Goal: Information Seeking & Learning: Learn about a topic

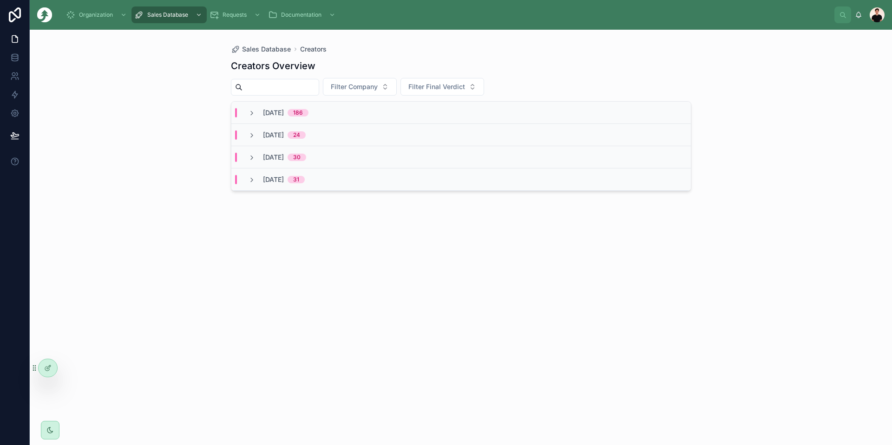
drag, startPoint x: 179, startPoint y: 132, endPoint x: 283, endPoint y: 43, distance: 137.0
click at [179, 132] on div "Sales Database Creators Creators Overview Filter Company Filter Final Verdict O…" at bounding box center [461, 238] width 862 height 416
click at [308, 113] on span "186" at bounding box center [297, 112] width 21 height 7
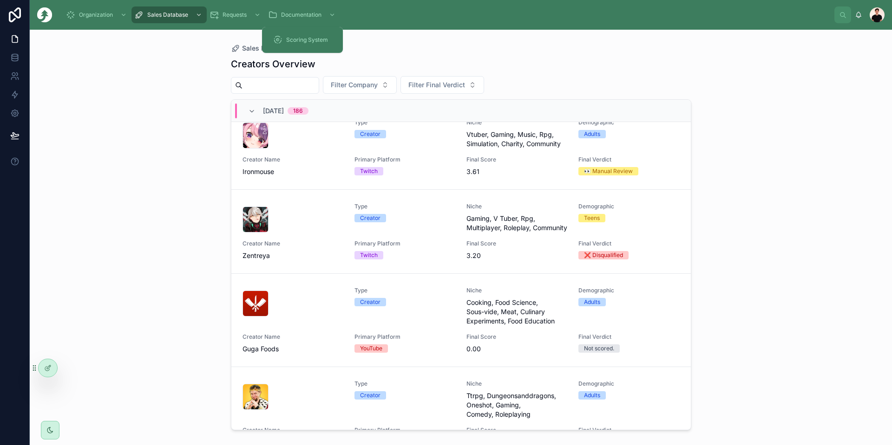
scroll to position [93, 0]
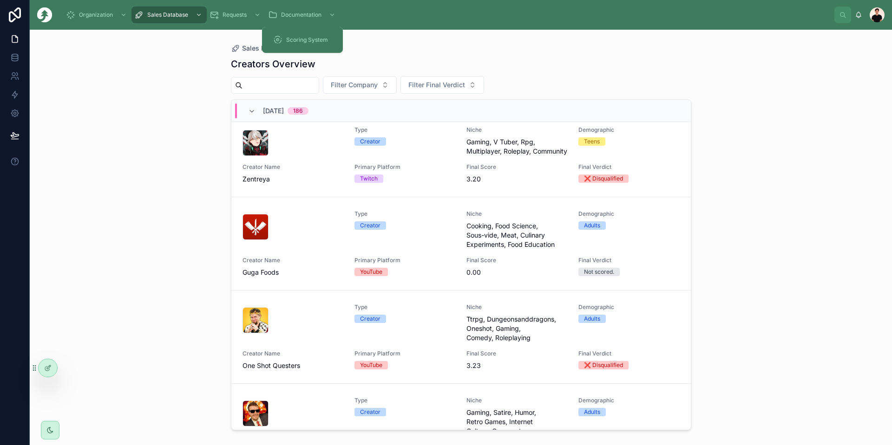
click at [344, 276] on div "Type Creator Niche Cooking, Food Science, Sous-vide, Meat, Culinary Experiments…" at bounding box center [460, 243] width 437 height 67
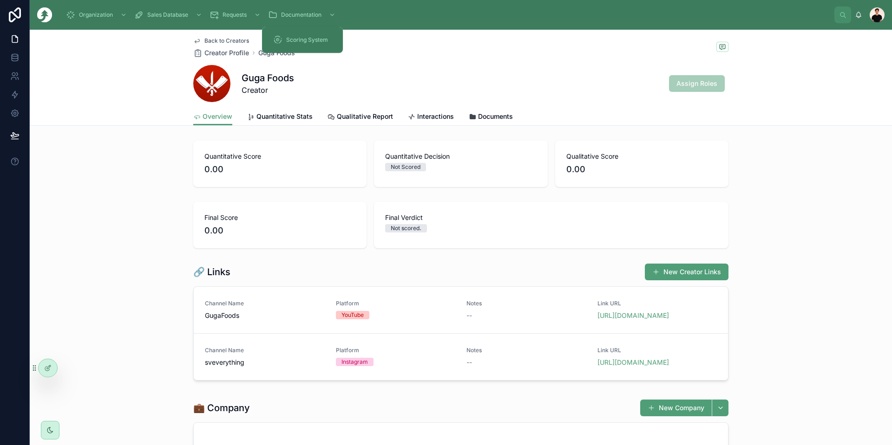
click at [221, 38] on span "Back to Creators" at bounding box center [226, 40] width 45 height 7
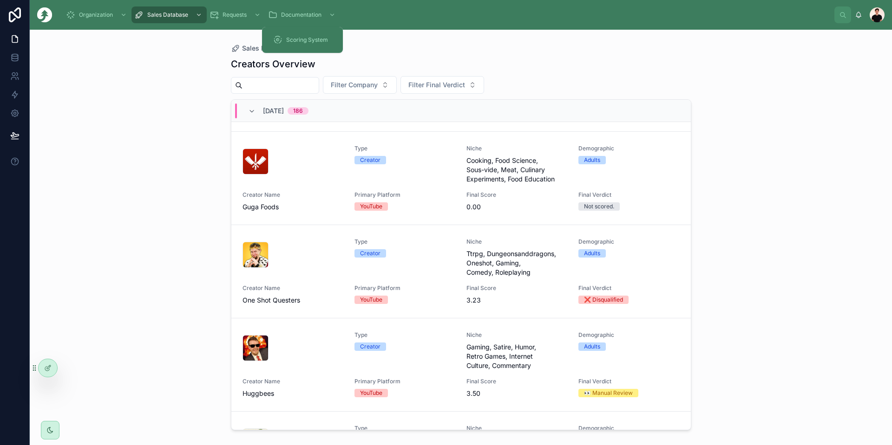
scroll to position [93, 0]
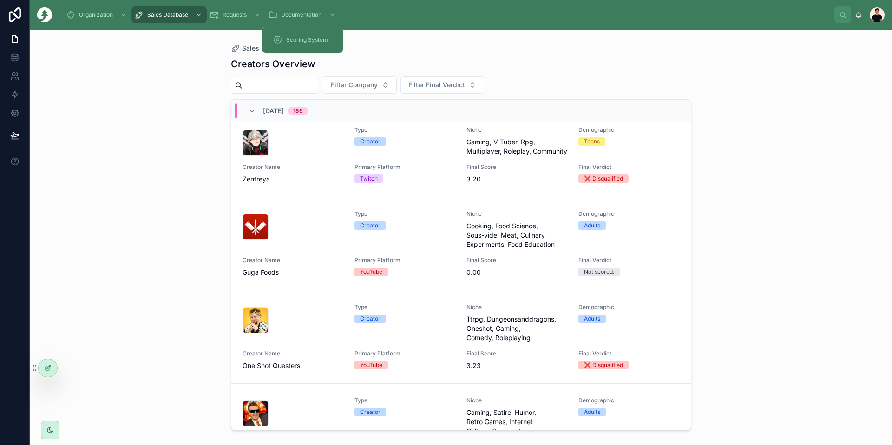
click at [435, 249] on div "Type Creator" at bounding box center [404, 229] width 101 height 39
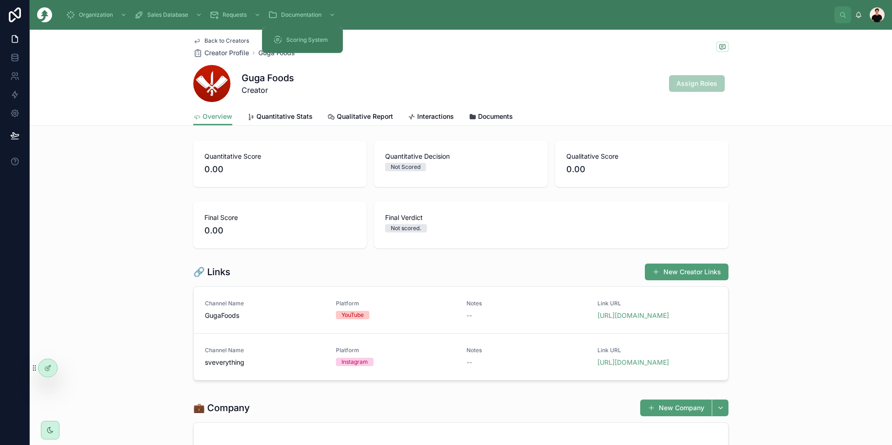
click at [637, 318] on link "https://www.youtube.com/@GugaFoods/videos" at bounding box center [633, 316] width 72 height 8
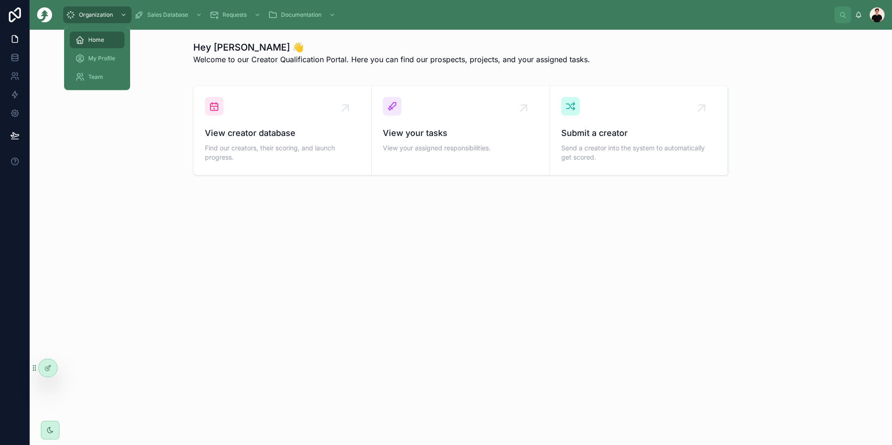
click at [102, 61] on span "My Profile" at bounding box center [101, 58] width 27 height 7
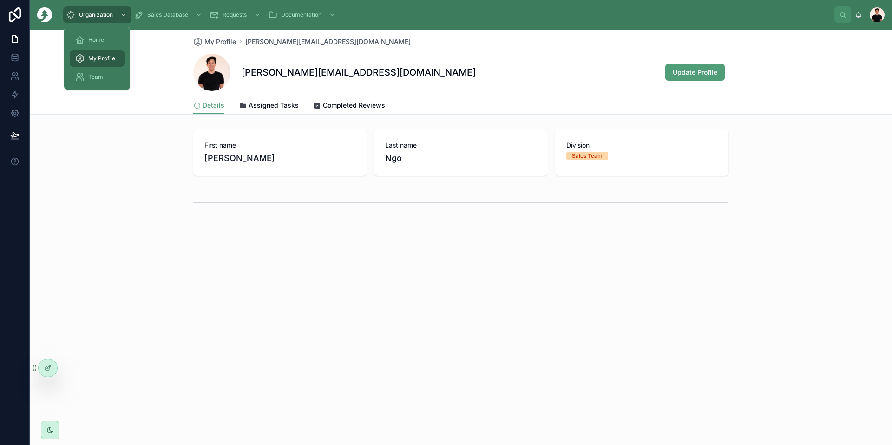
click at [93, 73] on span "Team" at bounding box center [95, 76] width 15 height 7
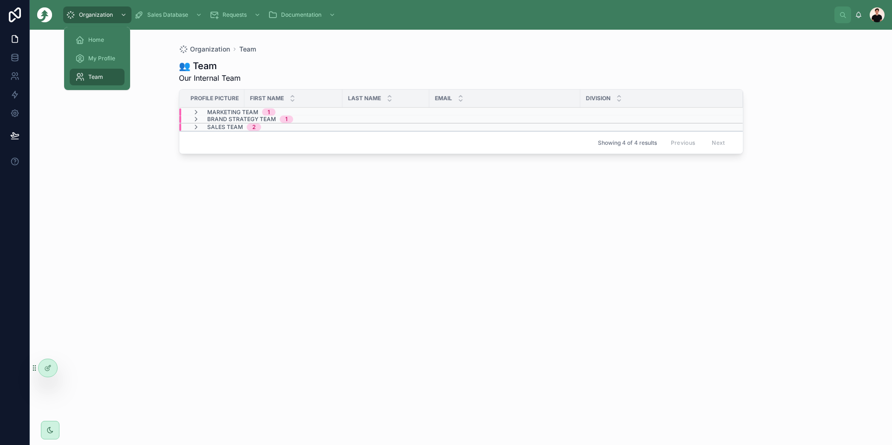
click at [106, 56] on span "My Profile" at bounding box center [101, 58] width 27 height 7
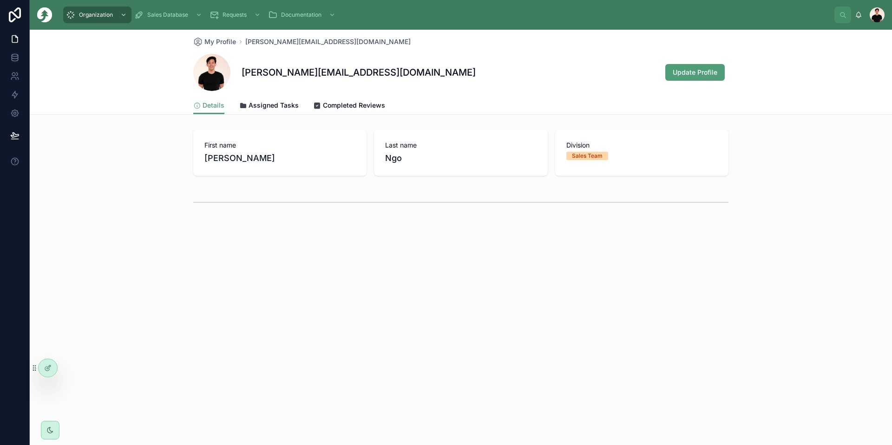
click at [267, 104] on span "Assigned Tasks" at bounding box center [273, 105] width 50 height 9
click at [327, 108] on span "Completed Reviews" at bounding box center [354, 105] width 62 height 9
click at [272, 110] on span "Assigned Tasks" at bounding box center [273, 105] width 50 height 9
click at [233, 110] on div "Details Assigned Tasks Completed Reviews" at bounding box center [460, 106] width 535 height 18
click at [205, 107] on span "Details" at bounding box center [213, 105] width 22 height 9
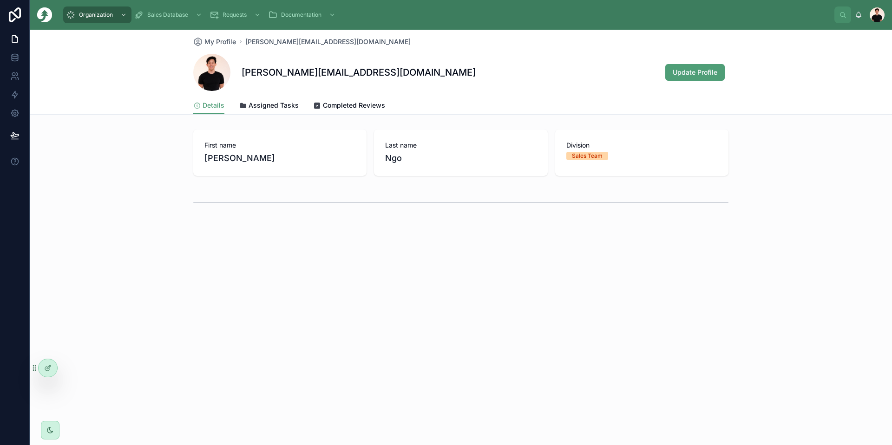
click at [279, 101] on span "Assigned Tasks" at bounding box center [273, 105] width 50 height 9
click at [323, 100] on link "Completed Reviews" at bounding box center [349, 106] width 72 height 19
click at [222, 95] on div "My Profile jimmy@junipercreates.com jimmy@junipercreates.com Update Profile" at bounding box center [460, 63] width 535 height 67
click at [225, 106] on div "Details Assigned Tasks Completed Reviews" at bounding box center [460, 106] width 535 height 18
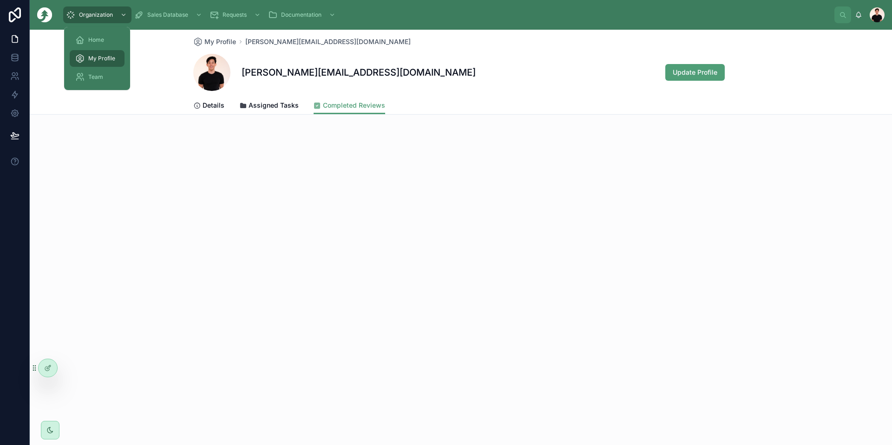
click at [96, 42] on span "Home" at bounding box center [96, 39] width 16 height 7
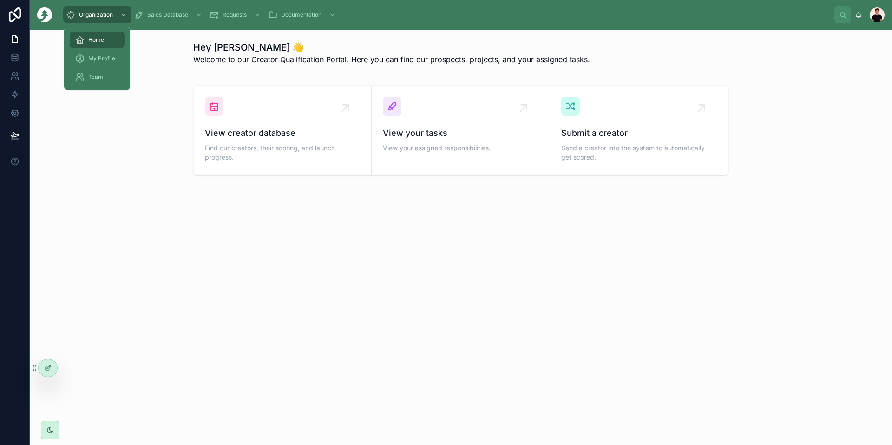
click at [98, 57] on span "My Profile" at bounding box center [101, 58] width 27 height 7
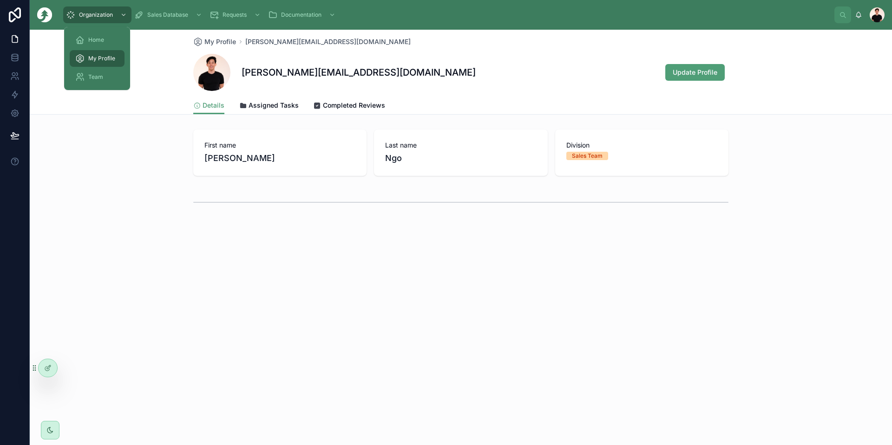
click at [101, 79] on span "Team" at bounding box center [95, 76] width 15 height 7
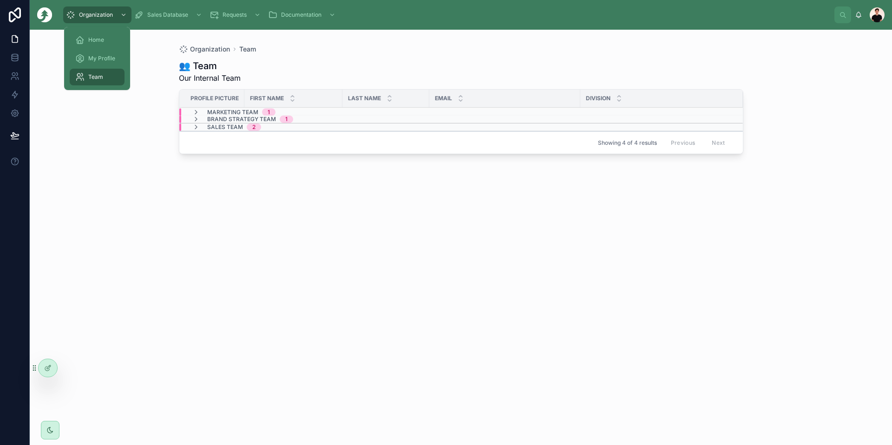
click at [92, 40] on span "Home" at bounding box center [96, 39] width 16 height 7
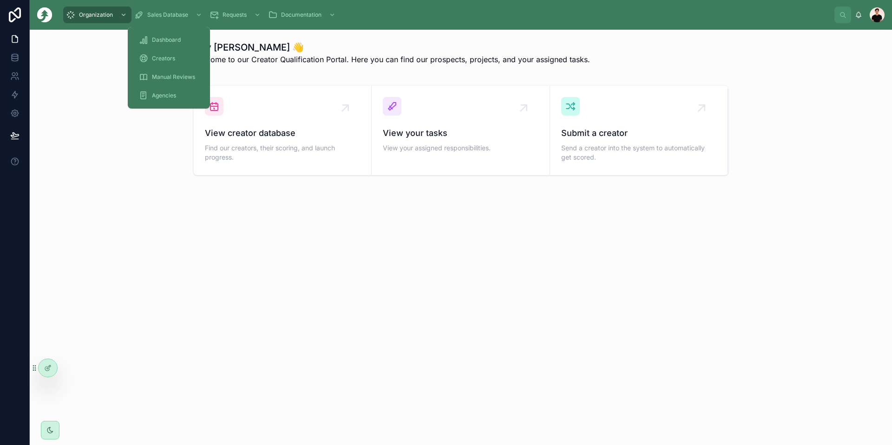
click at [160, 44] on div "Dashboard" at bounding box center [169, 40] width 60 height 15
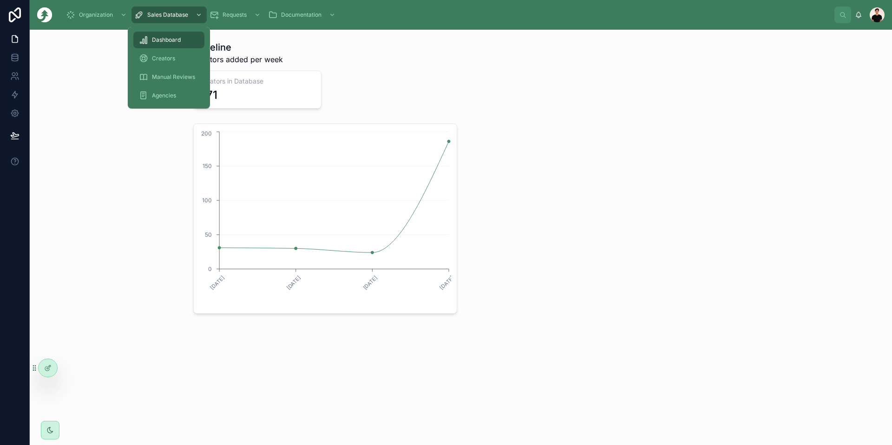
click at [193, 58] on div "Creators" at bounding box center [169, 58] width 60 height 15
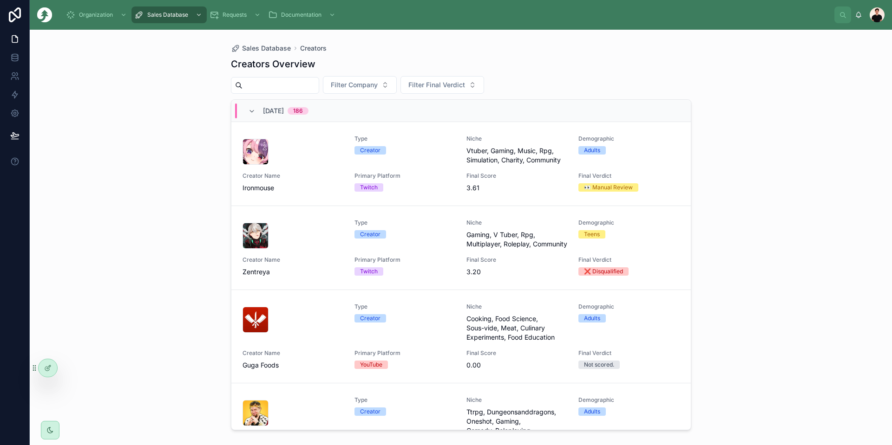
click at [399, 358] on div "Type Creator Niche Cooking, Food Science, Sous-vide, Meat, Culinary Experiments…" at bounding box center [460, 336] width 437 height 67
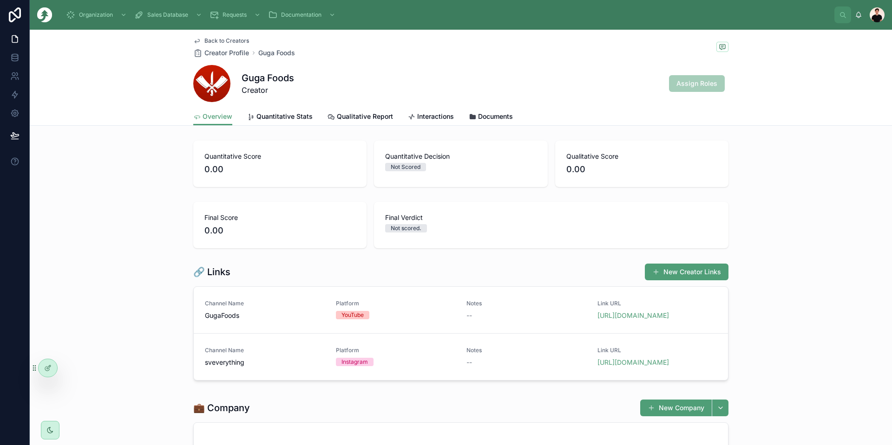
click at [277, 108] on link "Quantitative Stats" at bounding box center [279, 117] width 65 height 19
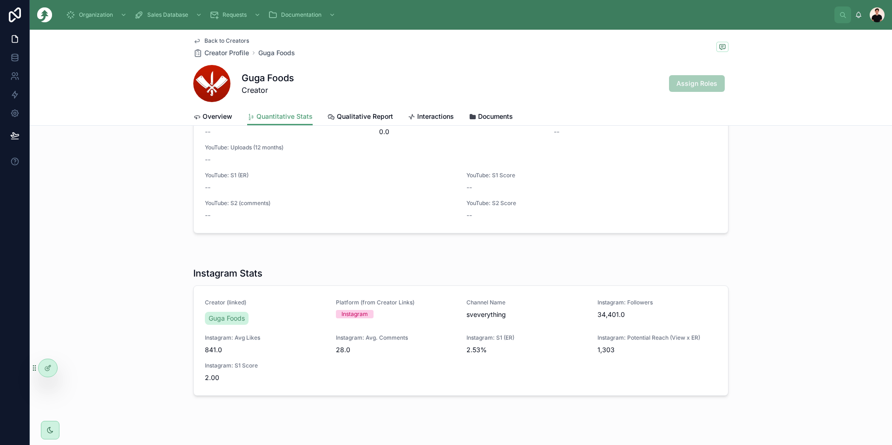
scroll to position [139, 0]
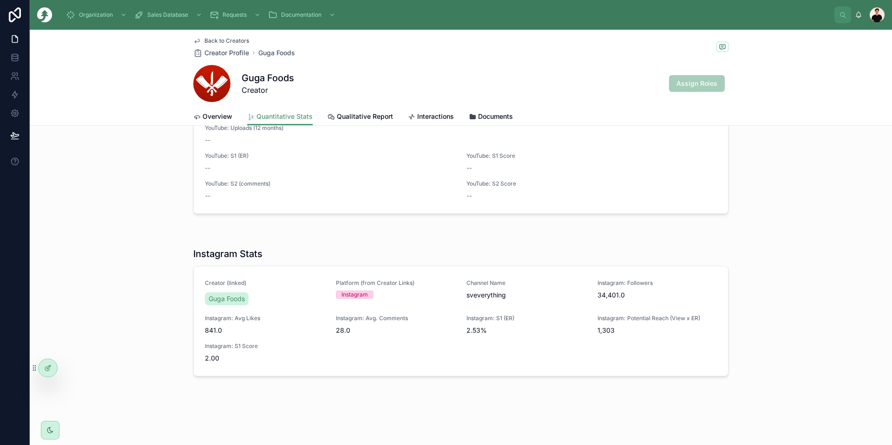
click at [223, 36] on div "Back to Creators Creator Profile Guga Foods Guga Foods Creator Assign Roles" at bounding box center [460, 69] width 535 height 78
click at [226, 37] on span "Back to Creators" at bounding box center [226, 40] width 45 height 7
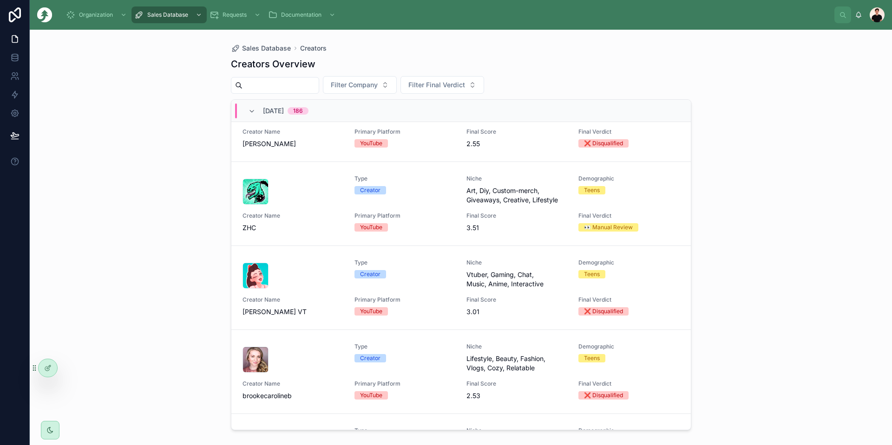
scroll to position [557, 0]
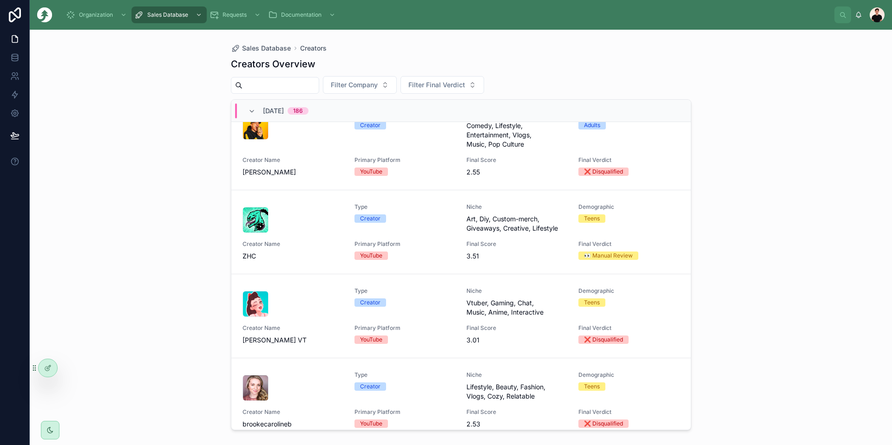
click at [501, 249] on div "Type Creator Niche Art, Diy, Custom-merch, Giveaways, Creative, Lifestyle Demog…" at bounding box center [460, 232] width 437 height 58
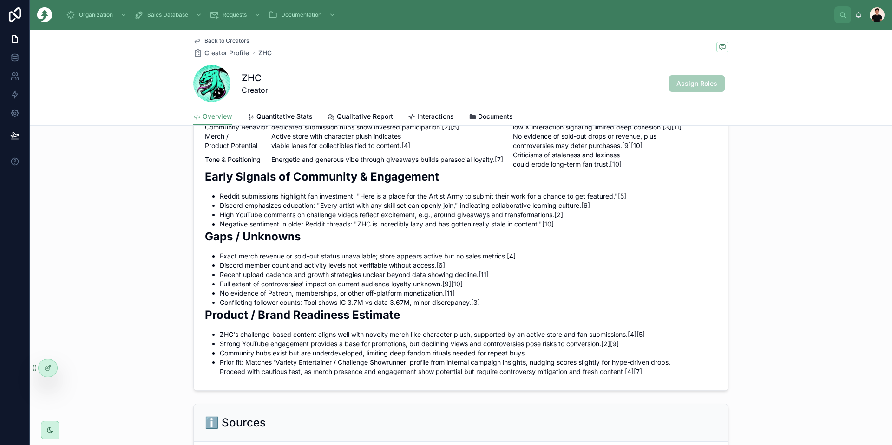
scroll to position [836, 0]
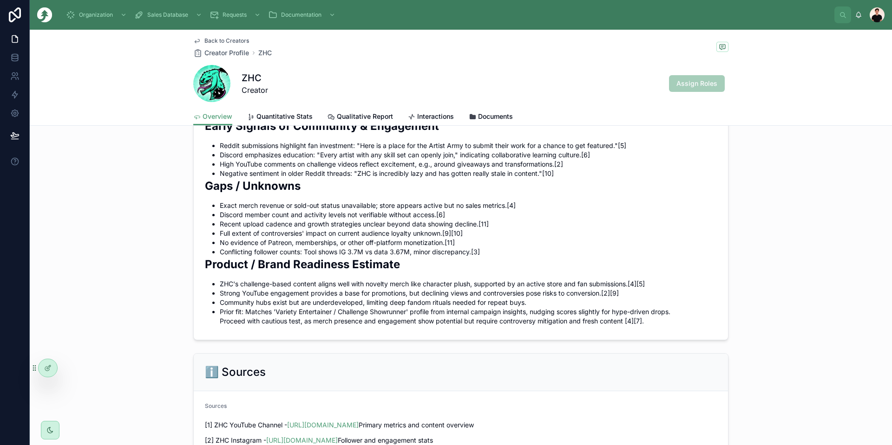
click at [281, 119] on span "Quantitative Stats" at bounding box center [284, 116] width 56 height 9
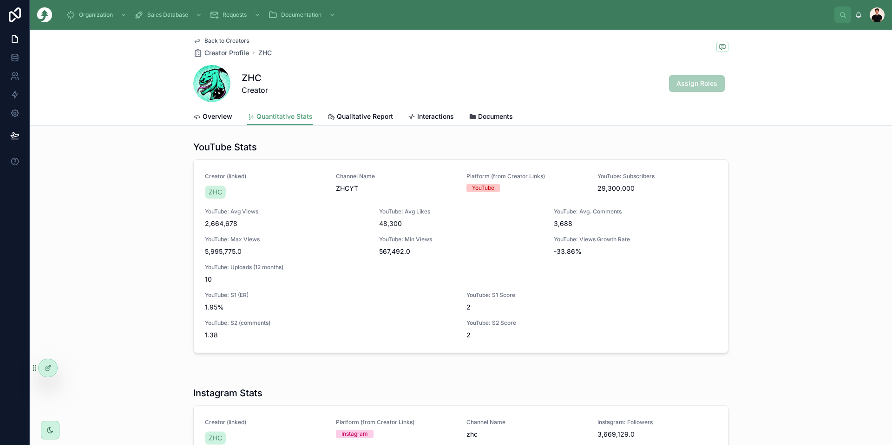
click at [351, 120] on span "Qualitative Report" at bounding box center [365, 116] width 56 height 9
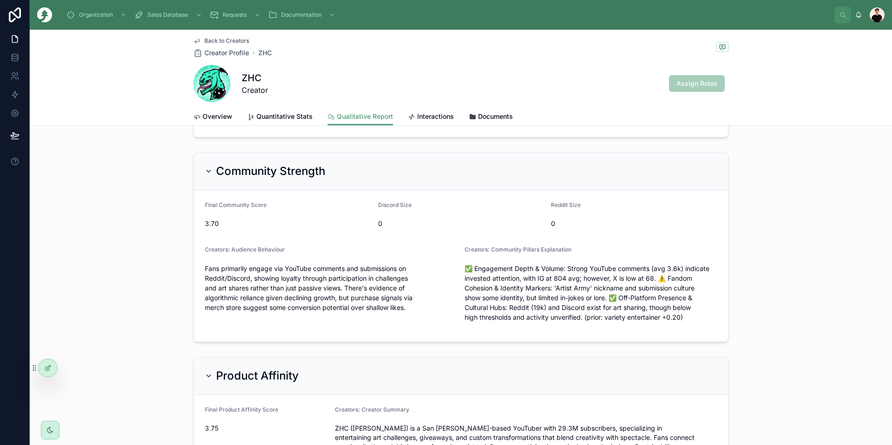
scroll to position [325, 0]
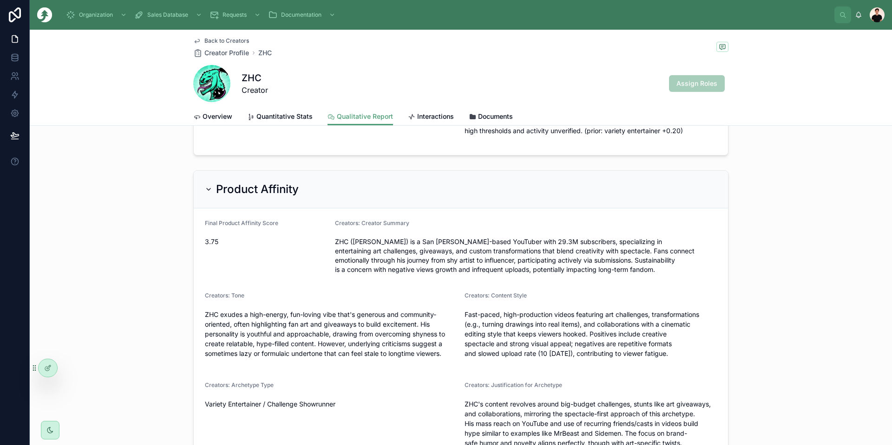
click at [207, 119] on span "Overview" at bounding box center [217, 116] width 30 height 9
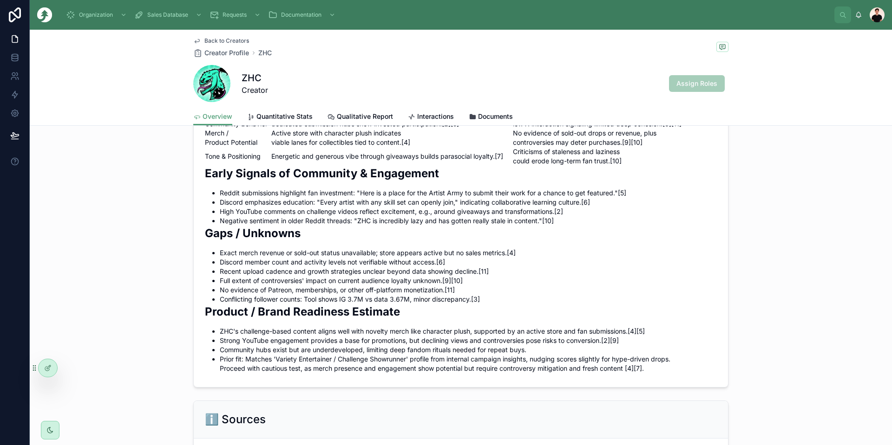
scroll to position [790, 0]
click at [208, 39] on span "Back to Creators" at bounding box center [226, 40] width 45 height 7
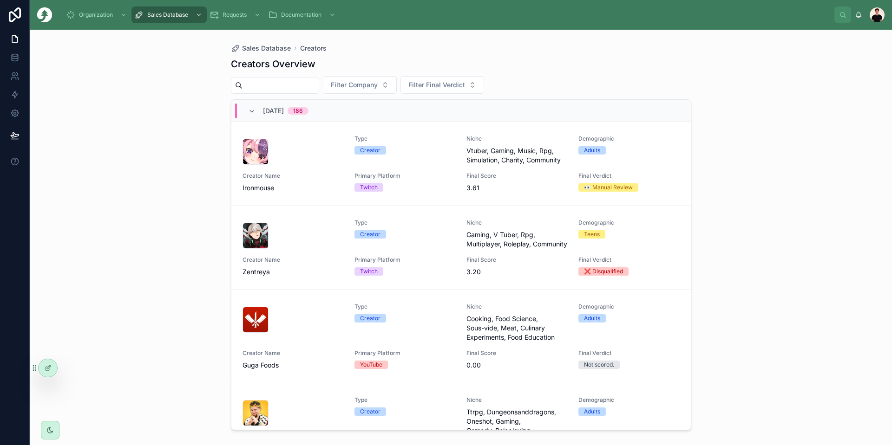
click at [497, 249] on span "Gaming, V Tuber, Rpg, Multiplayer, Roleplay, Community" at bounding box center [516, 239] width 101 height 19
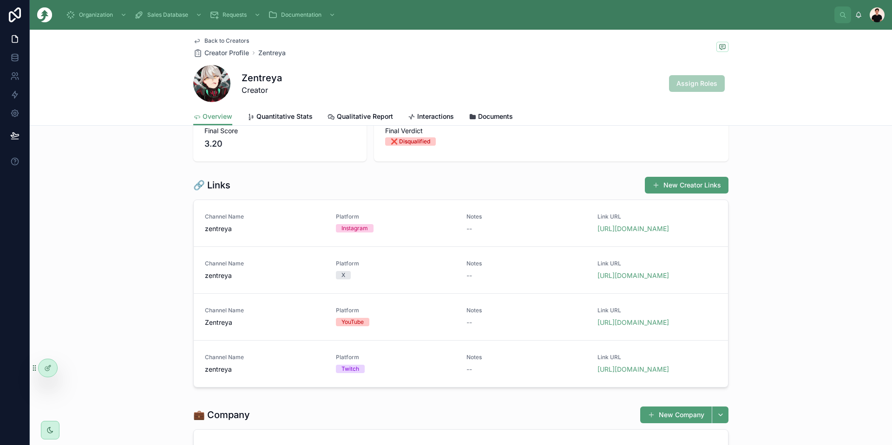
scroll to position [93, 0]
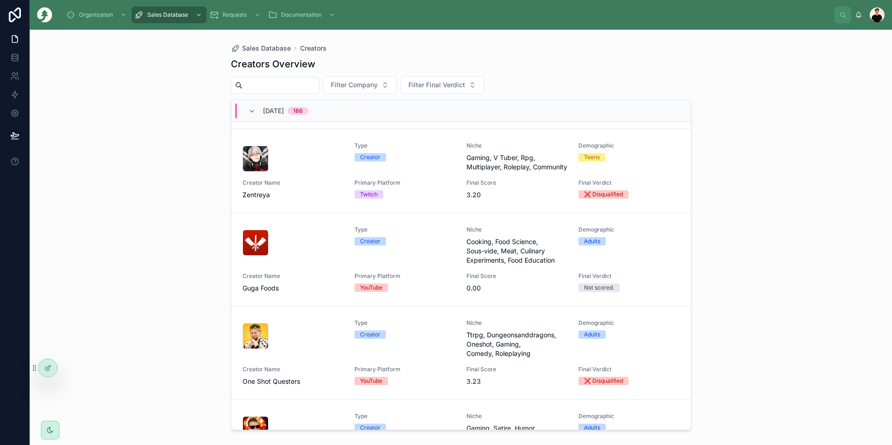
scroll to position [186, 0]
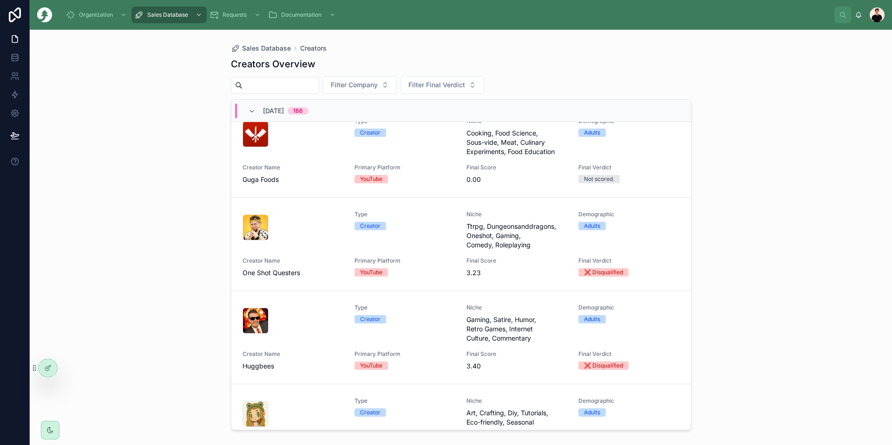
click at [347, 252] on div "Type Creator Niche Ttrpg, Dungeonsanddragons, Oneshot, Gaming, Comedy, Roleplay…" at bounding box center [460, 244] width 437 height 67
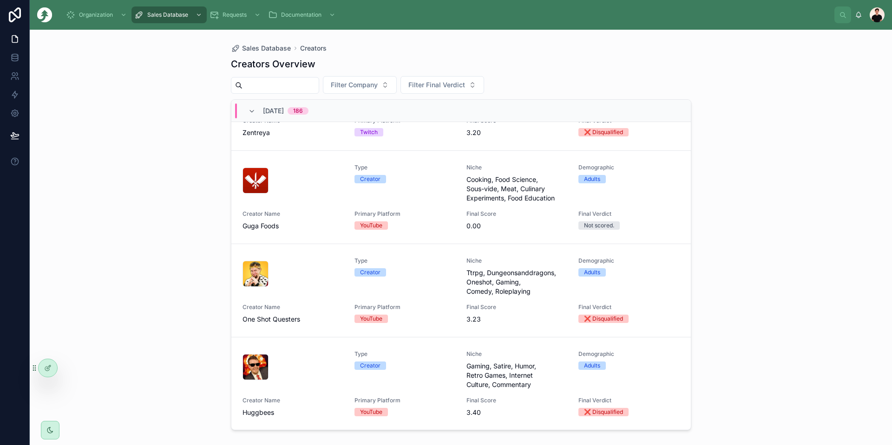
scroll to position [232, 0]
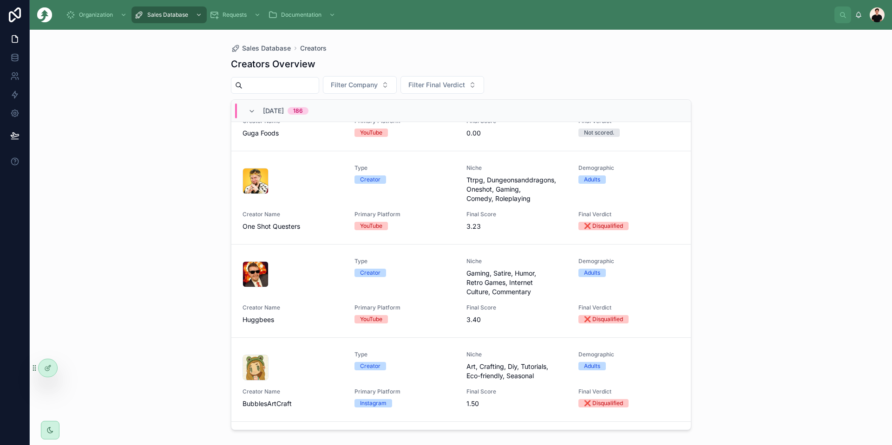
click at [329, 281] on div at bounding box center [292, 274] width 101 height 26
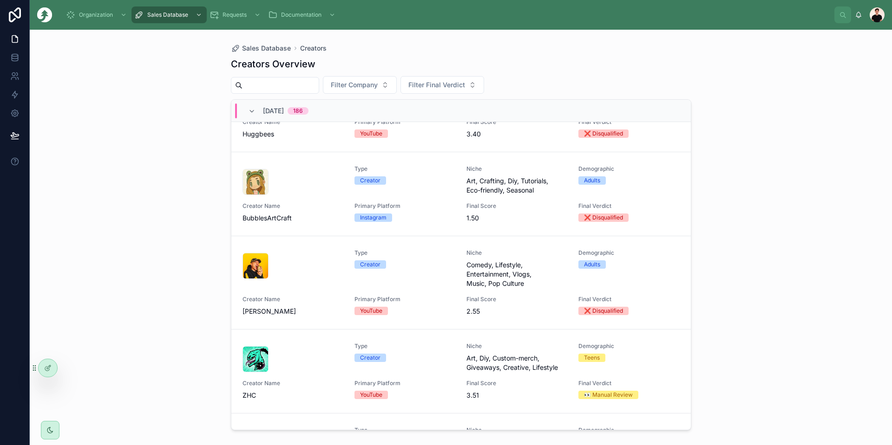
click at [310, 195] on div at bounding box center [292, 182] width 101 height 26
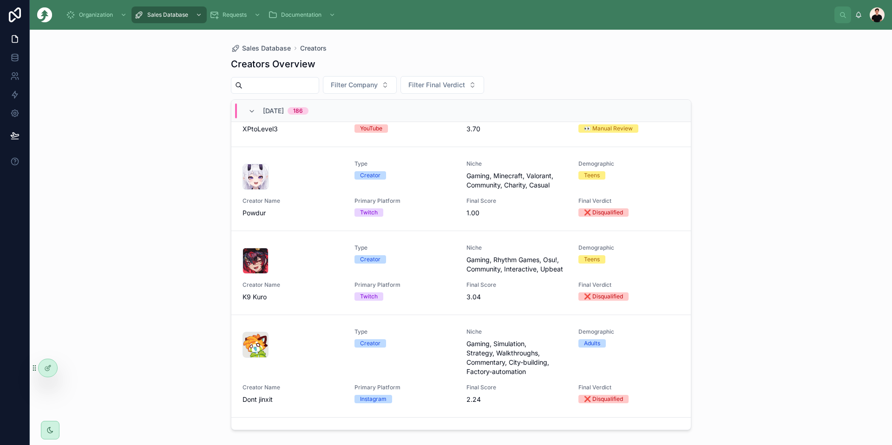
scroll to position [1115, 0]
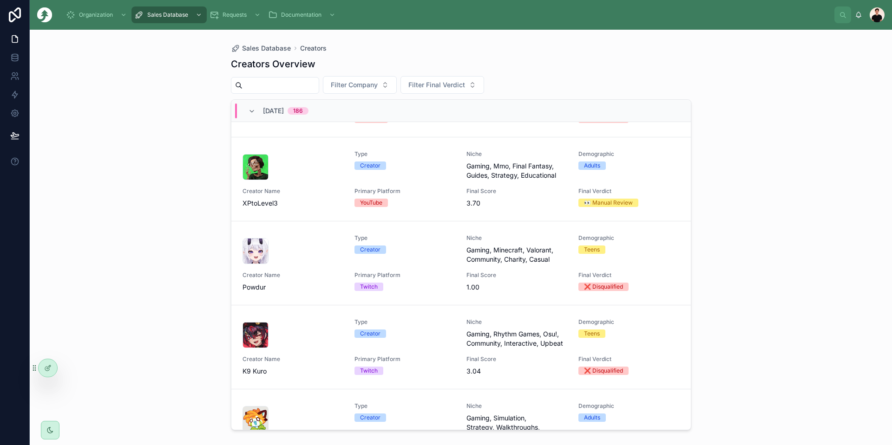
click at [301, 279] on span "Creator Name" at bounding box center [292, 275] width 101 height 7
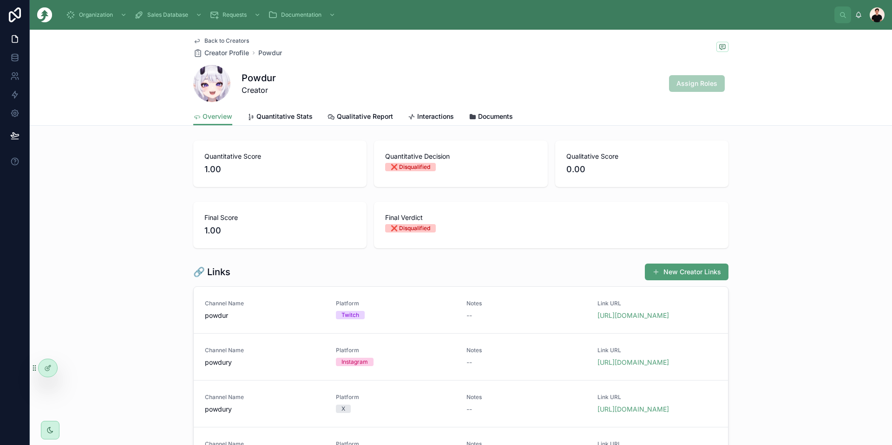
click at [634, 315] on link "https://www.twitch.tv/powdur" at bounding box center [633, 316] width 72 height 8
click at [221, 40] on span "Back to Creators" at bounding box center [226, 40] width 45 height 7
